Goal: Transaction & Acquisition: Purchase product/service

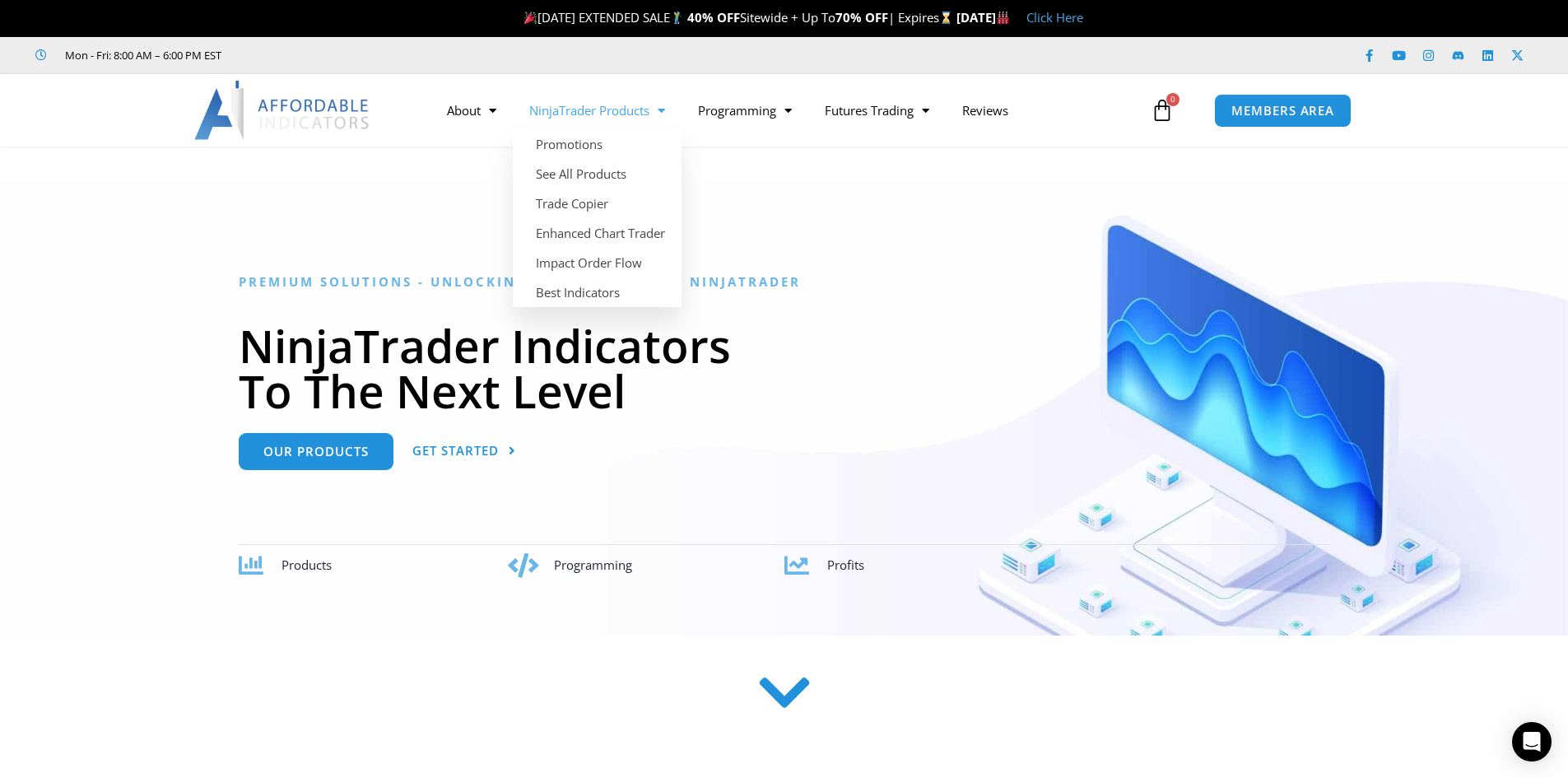
click at [663, 115] on span "Menu" at bounding box center [657, 110] width 15 height 29
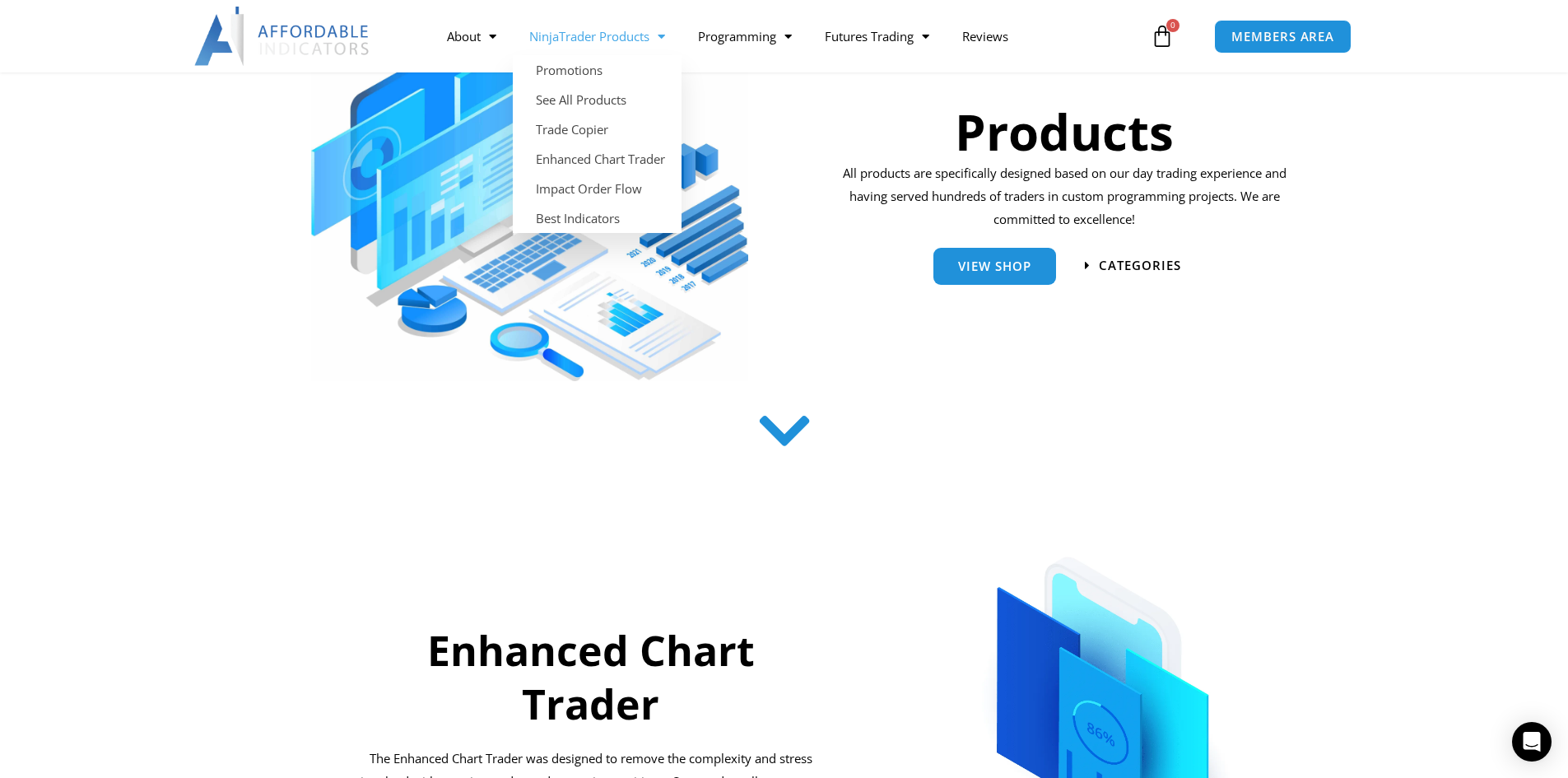
scroll to position [329, 0]
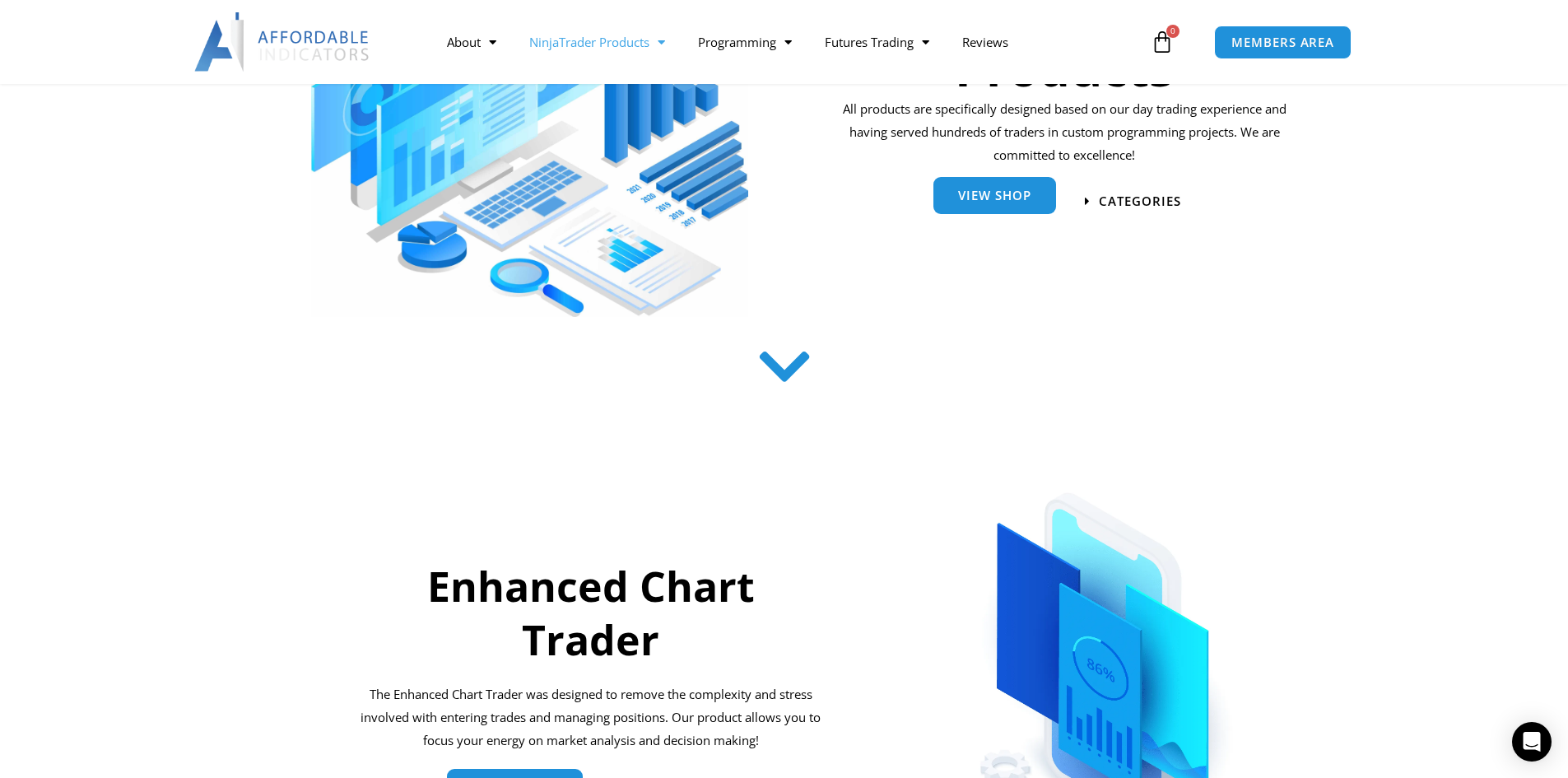
click at [1028, 207] on link "View Shop" at bounding box center [995, 195] width 123 height 37
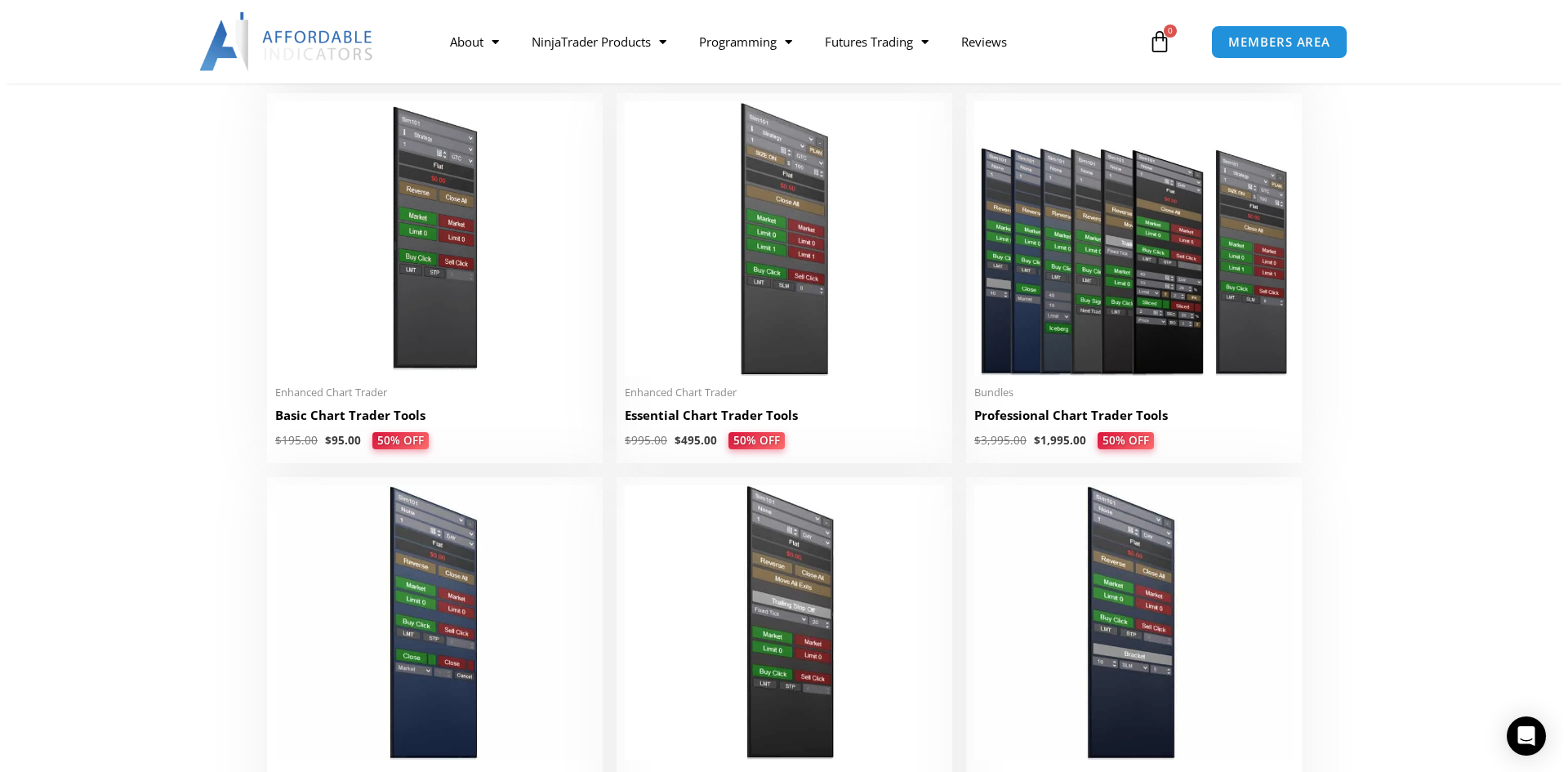
scroll to position [735, 0]
